Goal: Task Accomplishment & Management: Use online tool/utility

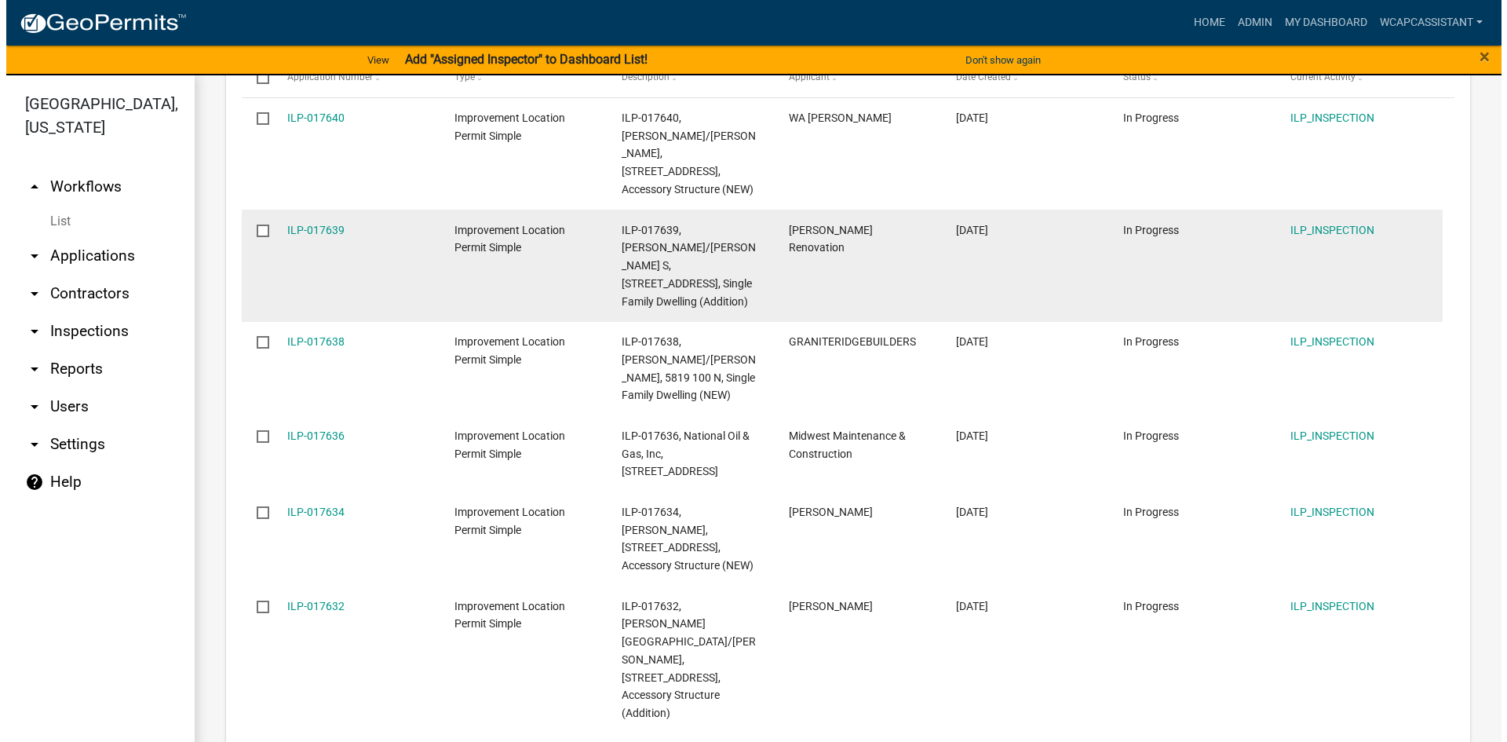
scroll to position [392, 0]
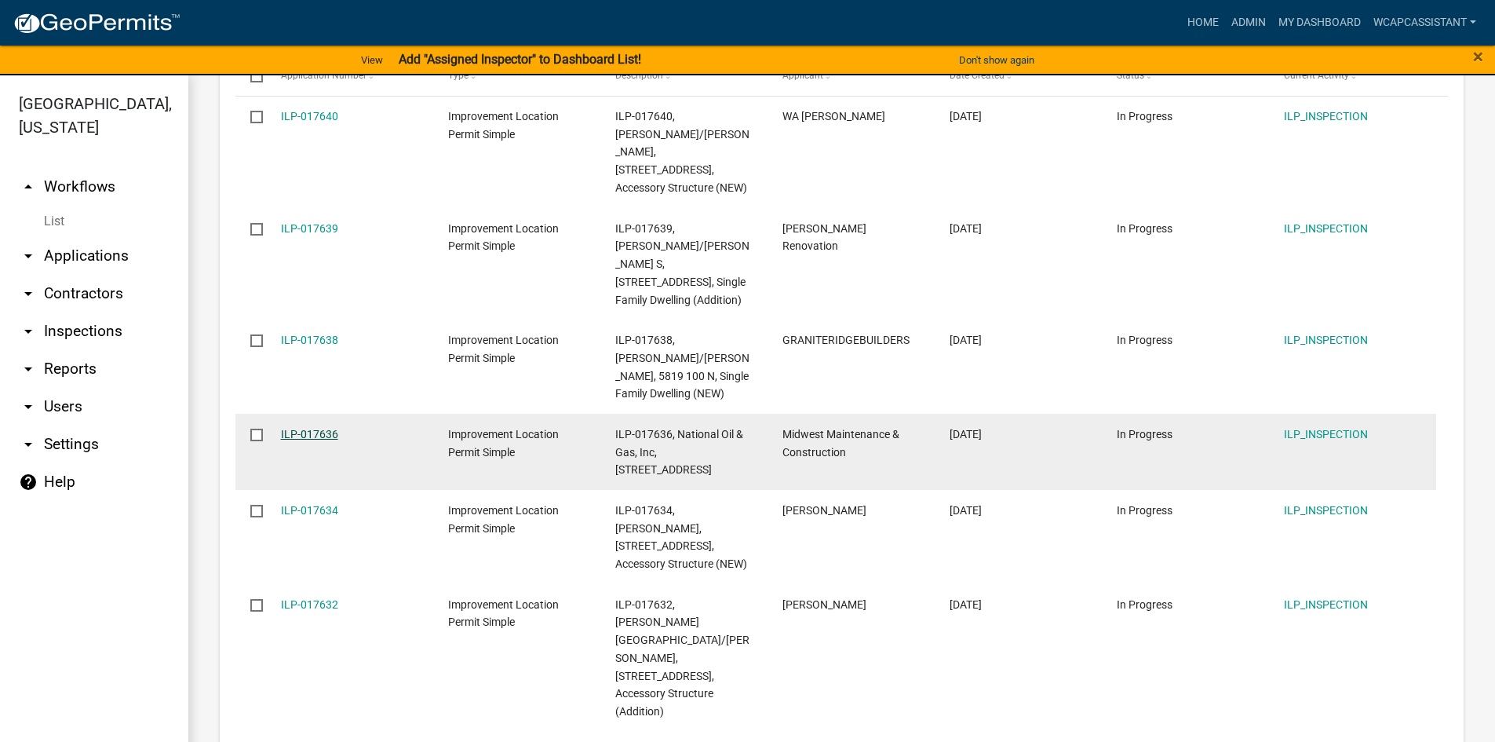
click at [318, 428] on link "ILP-017636" at bounding box center [309, 434] width 57 height 13
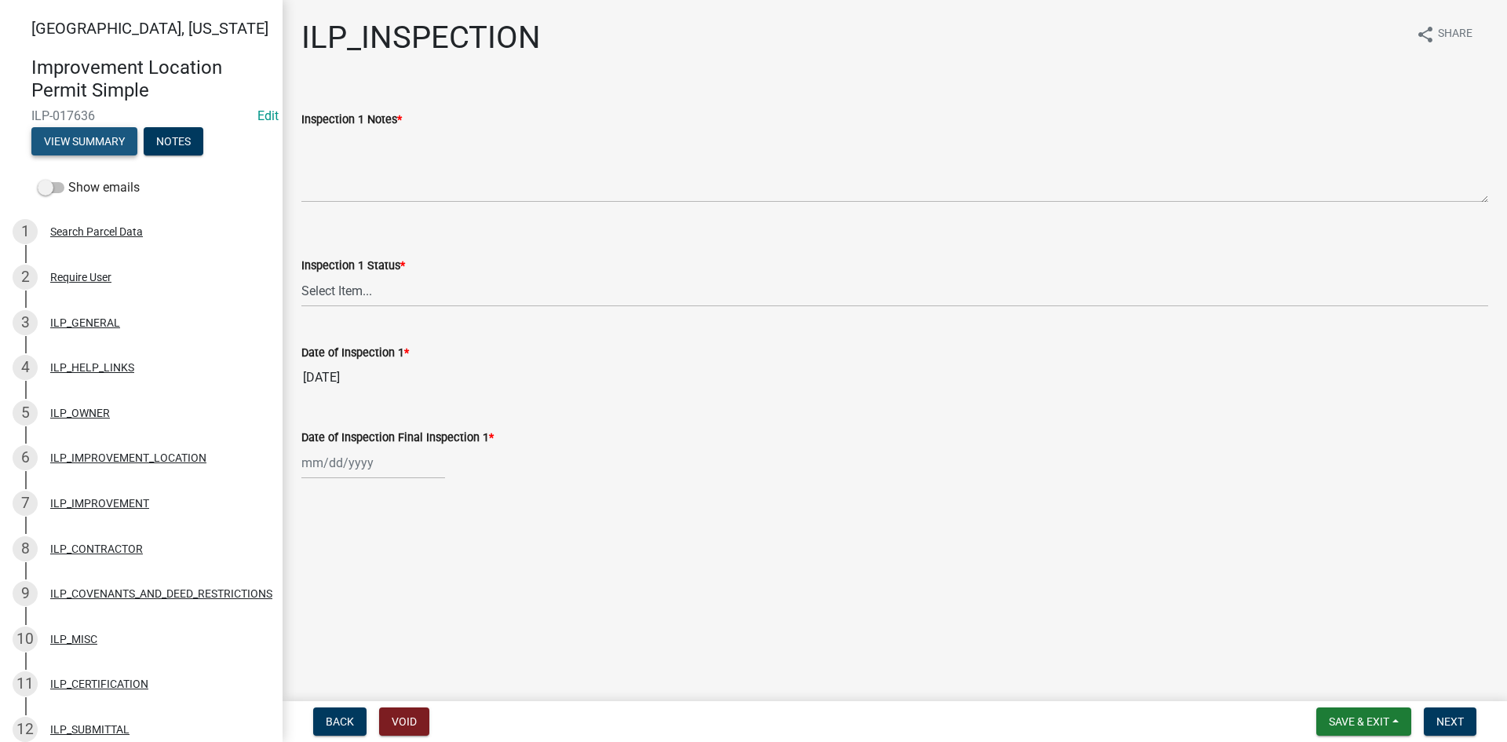
click at [89, 142] on button "View Summary" at bounding box center [84, 141] width 106 height 28
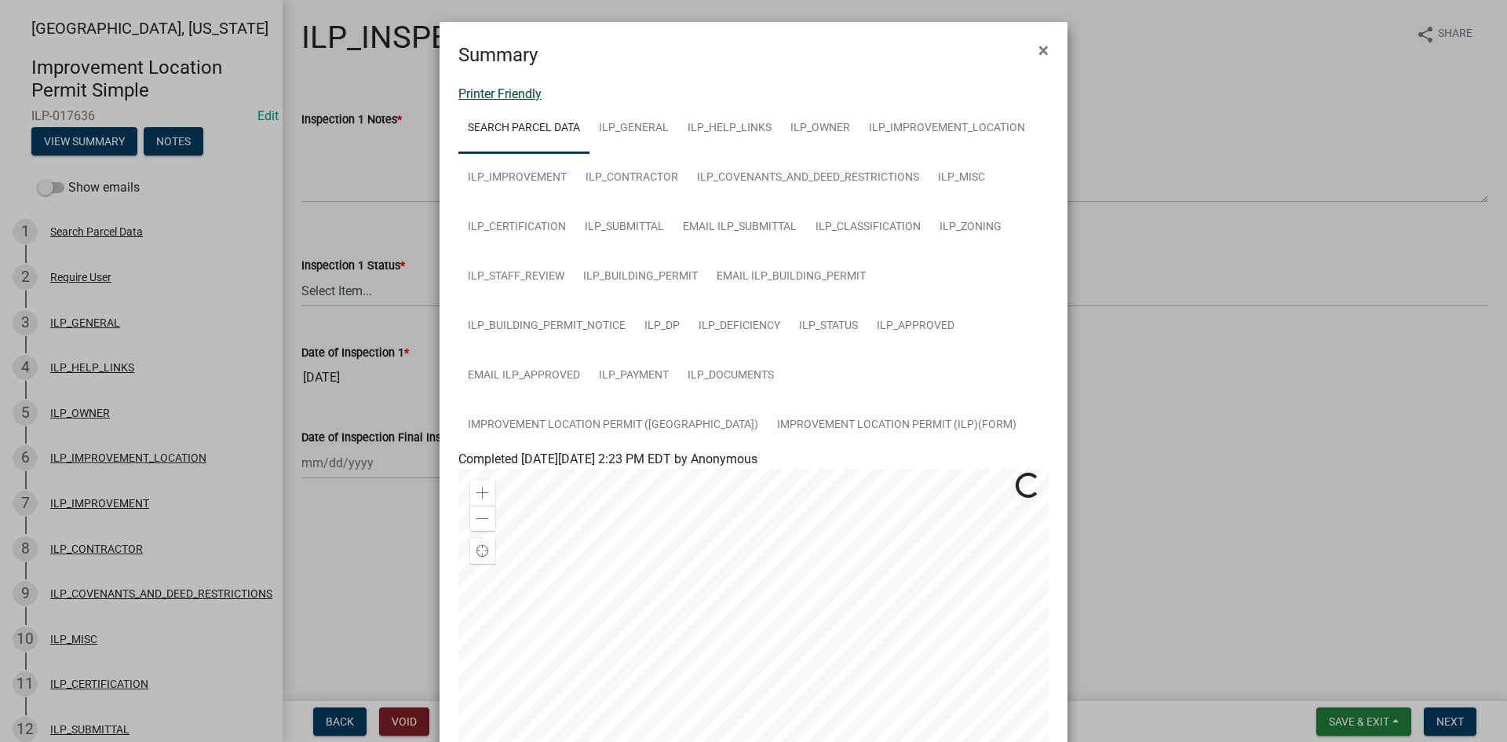
click at [510, 93] on link "Printer Friendly" at bounding box center [499, 93] width 83 height 15
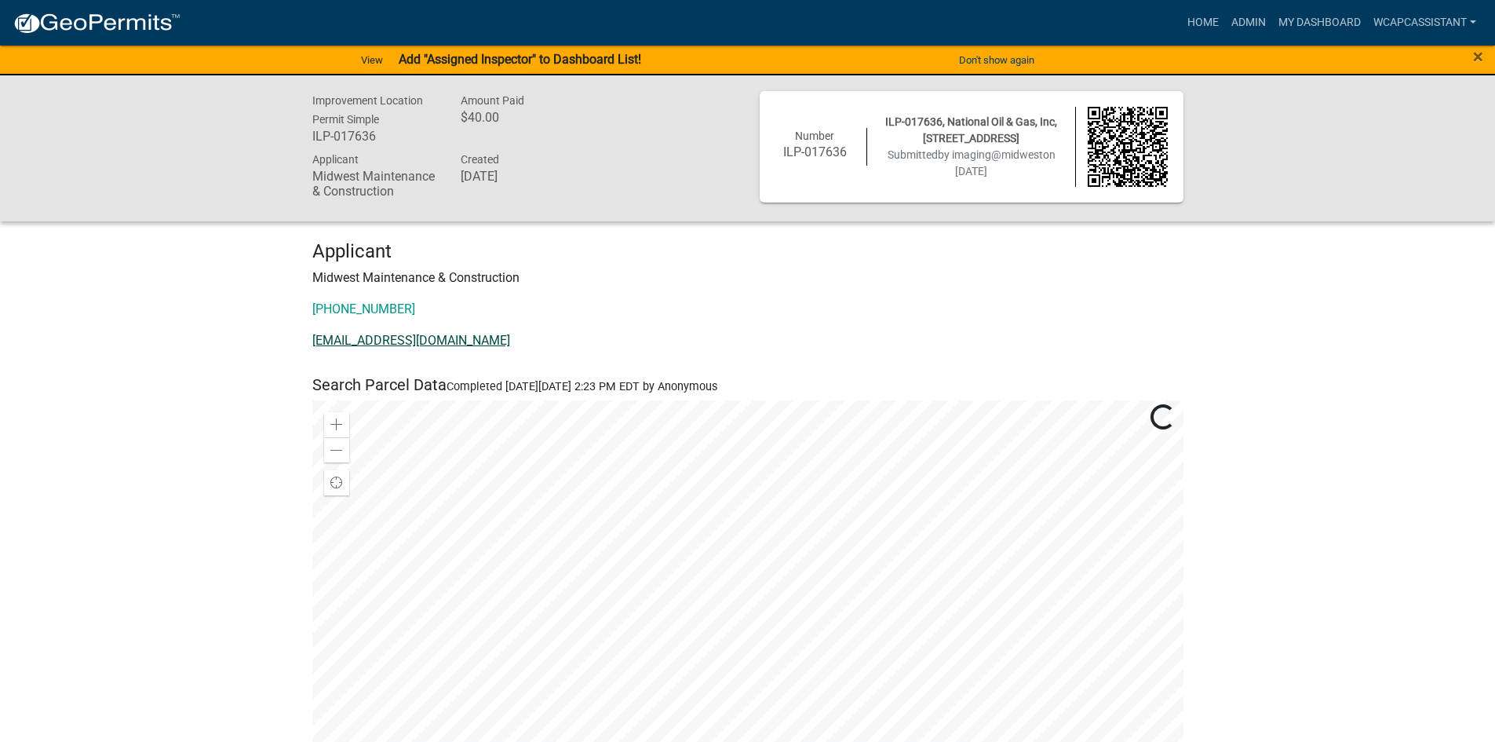
click at [367, 344] on link "[EMAIL_ADDRESS][DOMAIN_NAME]" at bounding box center [411, 340] width 198 height 15
